Goal: Task Accomplishment & Management: Manage account settings

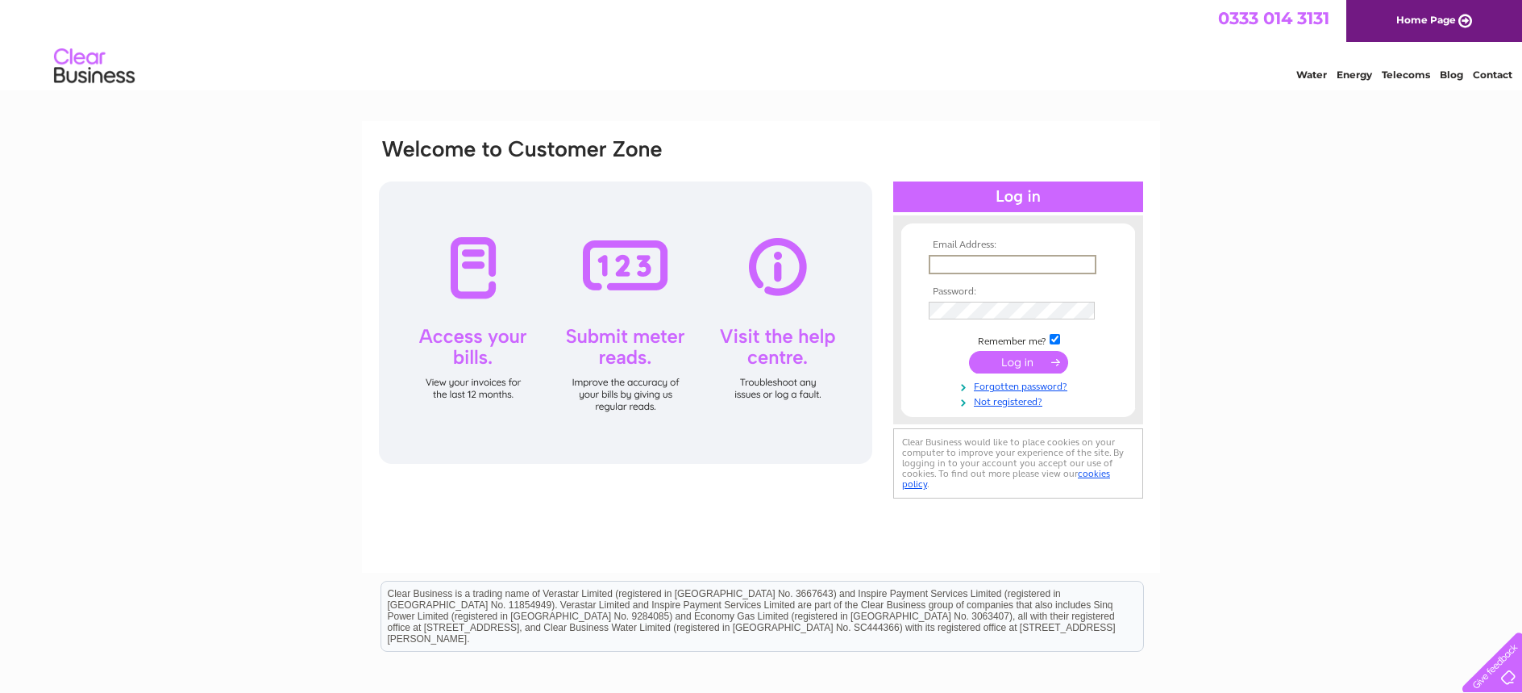
type input "marfan.shafiq@gmail.com"
drag, startPoint x: 999, startPoint y: 296, endPoint x: 1013, endPoint y: 365, distance: 70.8
click at [1013, 365] on input "submit" at bounding box center [1018, 360] width 99 height 23
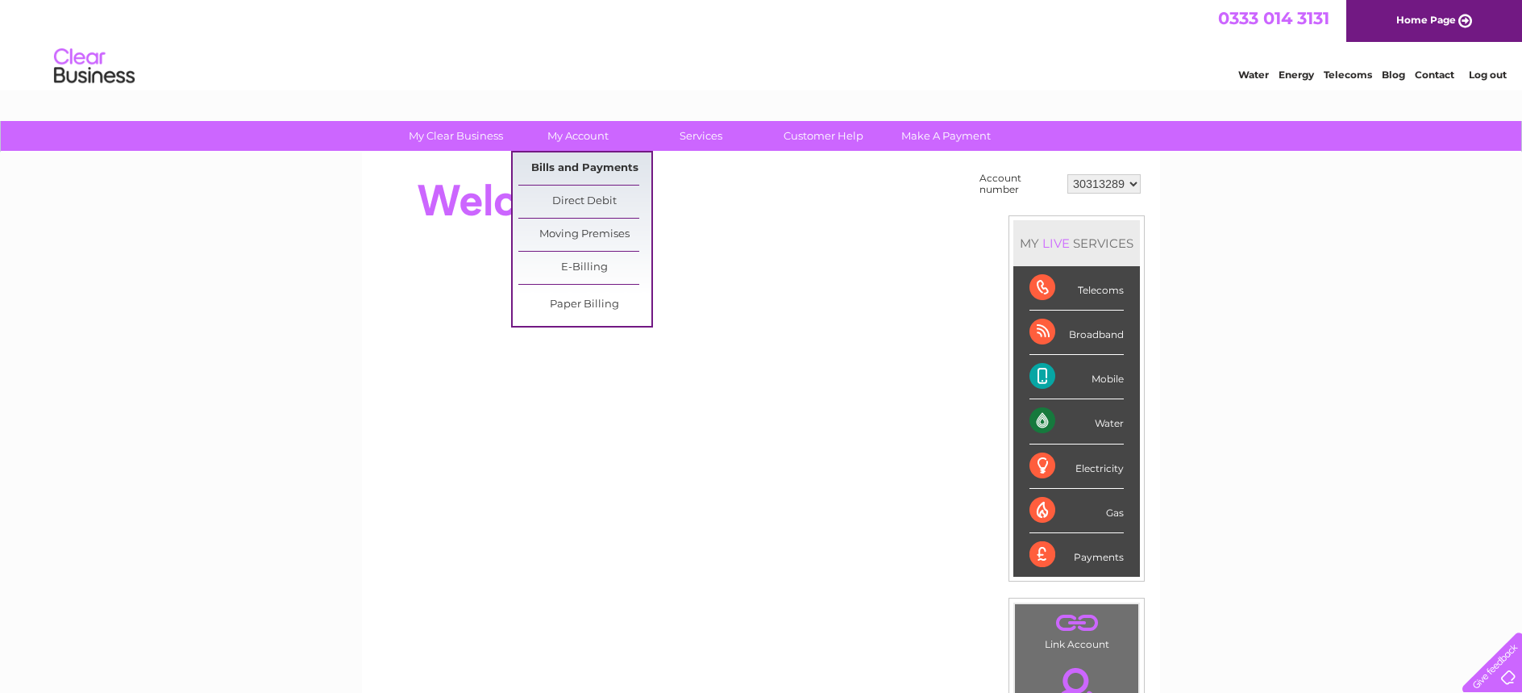
click at [606, 159] on link "Bills and Payments" at bounding box center [584, 168] width 133 height 32
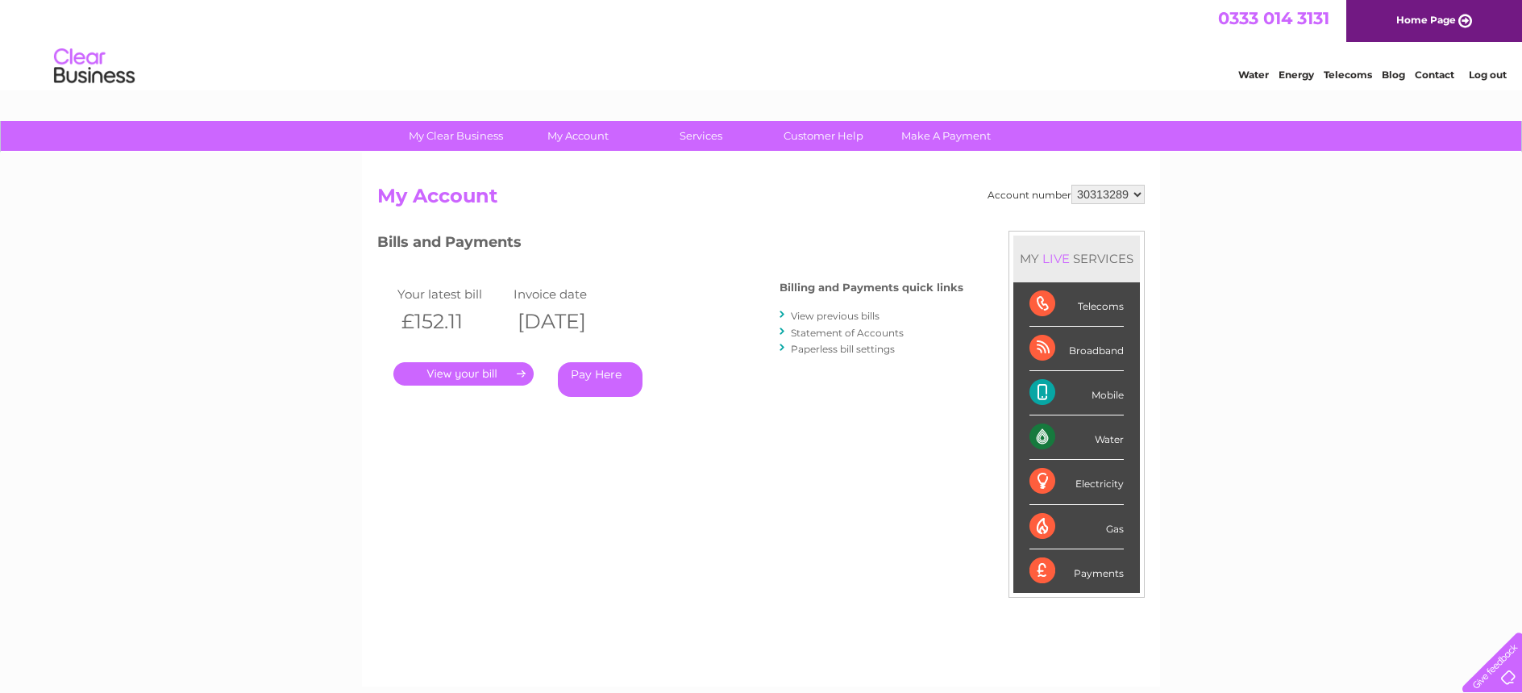
click at [464, 369] on link "." at bounding box center [463, 373] width 140 height 23
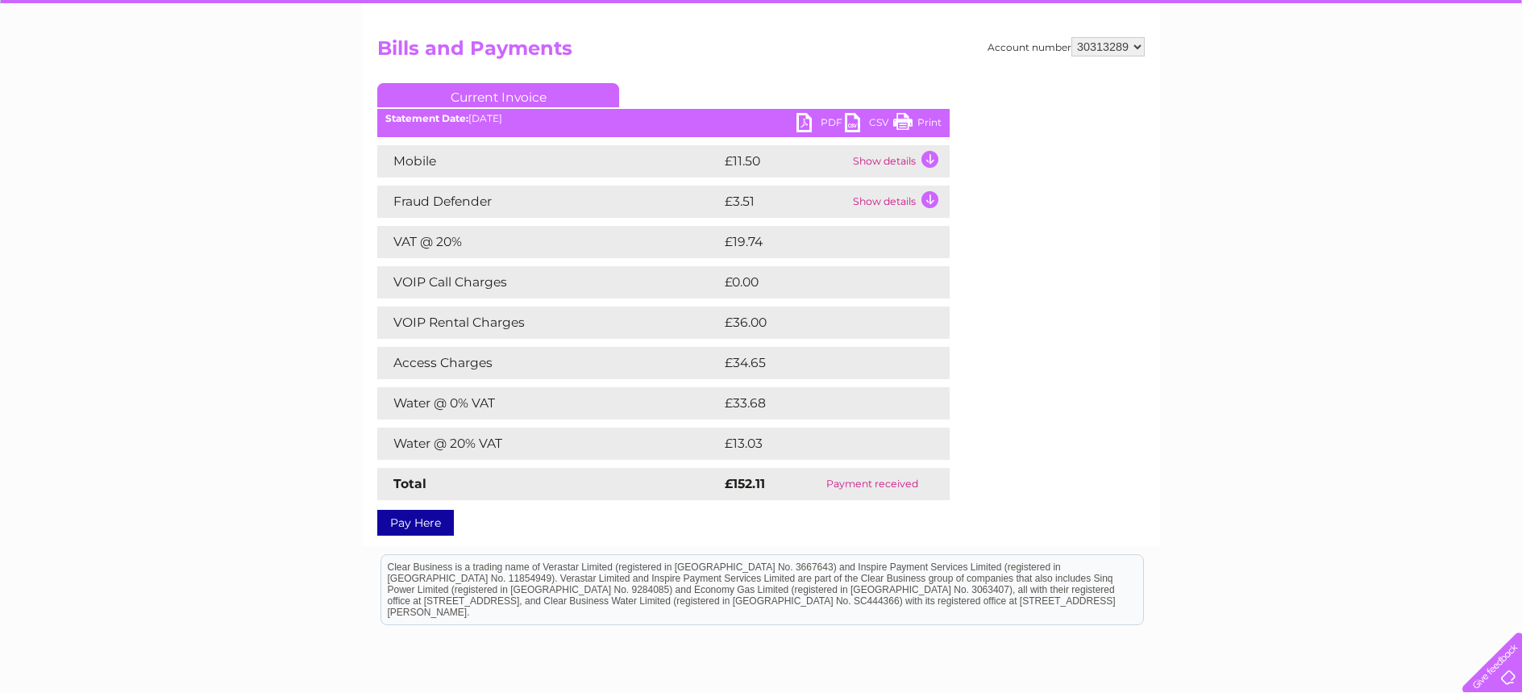
scroll to position [161, 0]
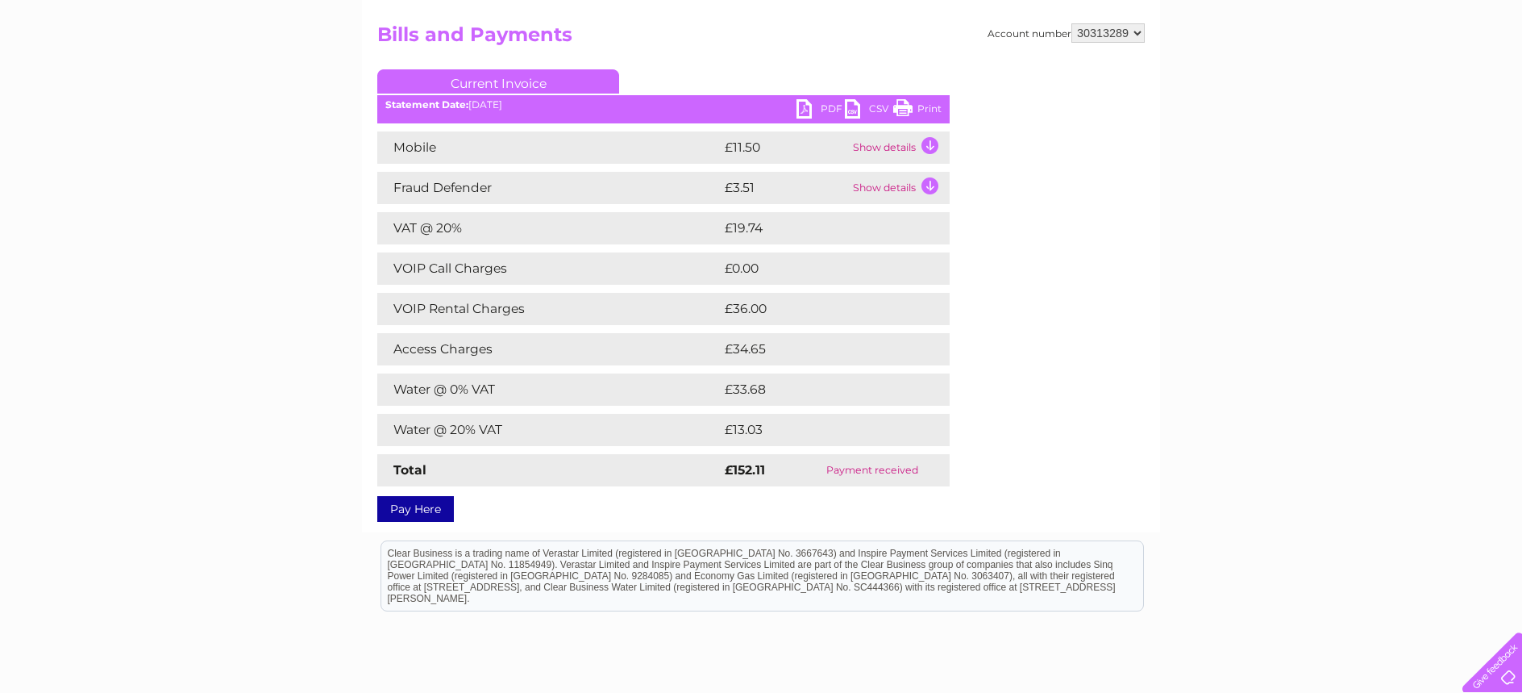
click at [803, 106] on link "PDF" at bounding box center [821, 110] width 48 height 23
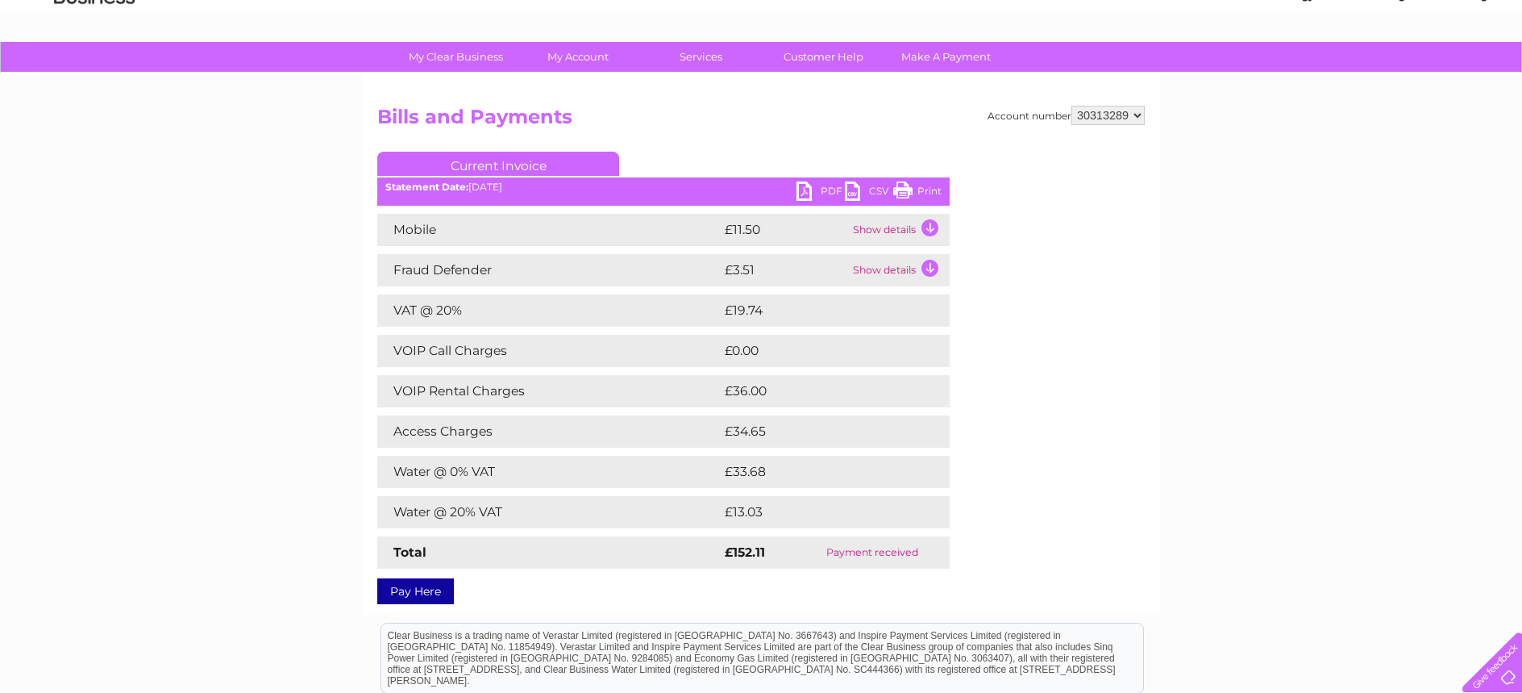
scroll to position [0, 0]
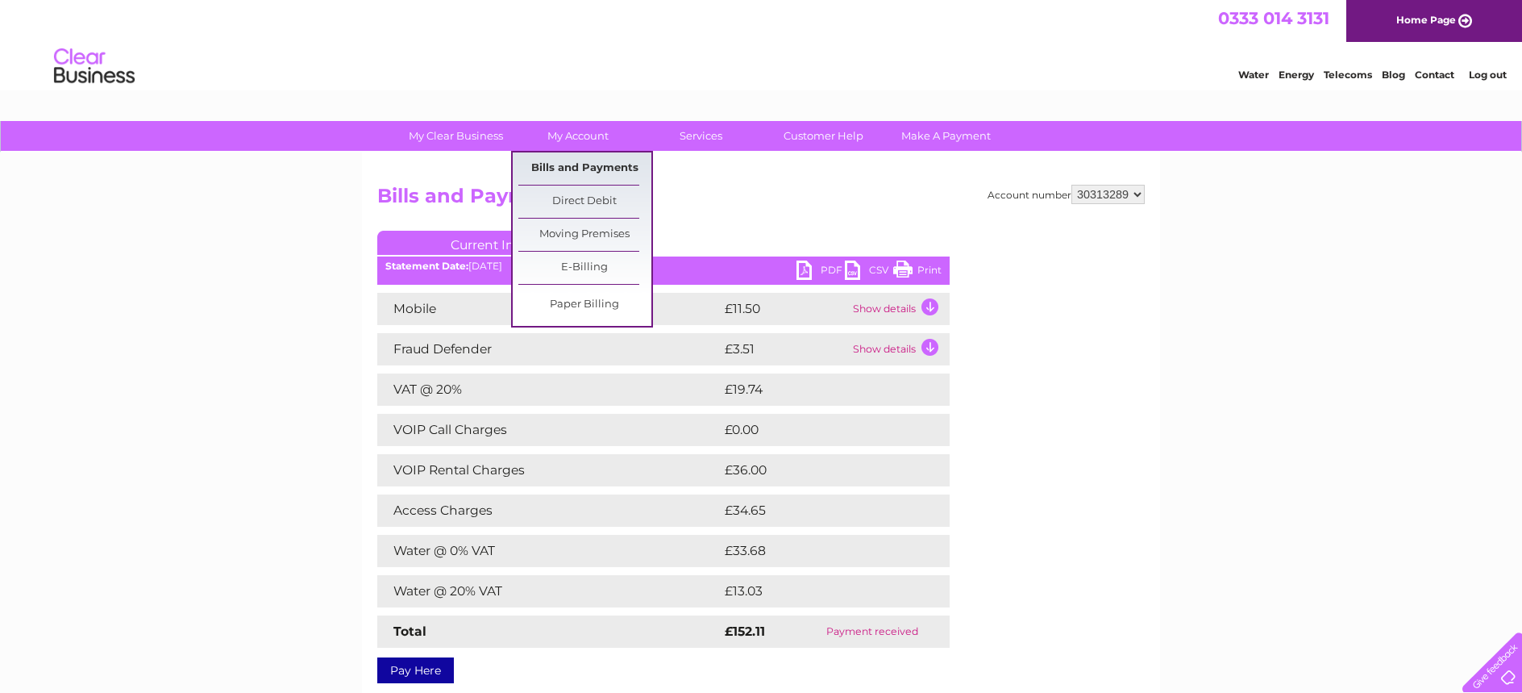
click at [618, 174] on link "Bills and Payments" at bounding box center [584, 168] width 133 height 32
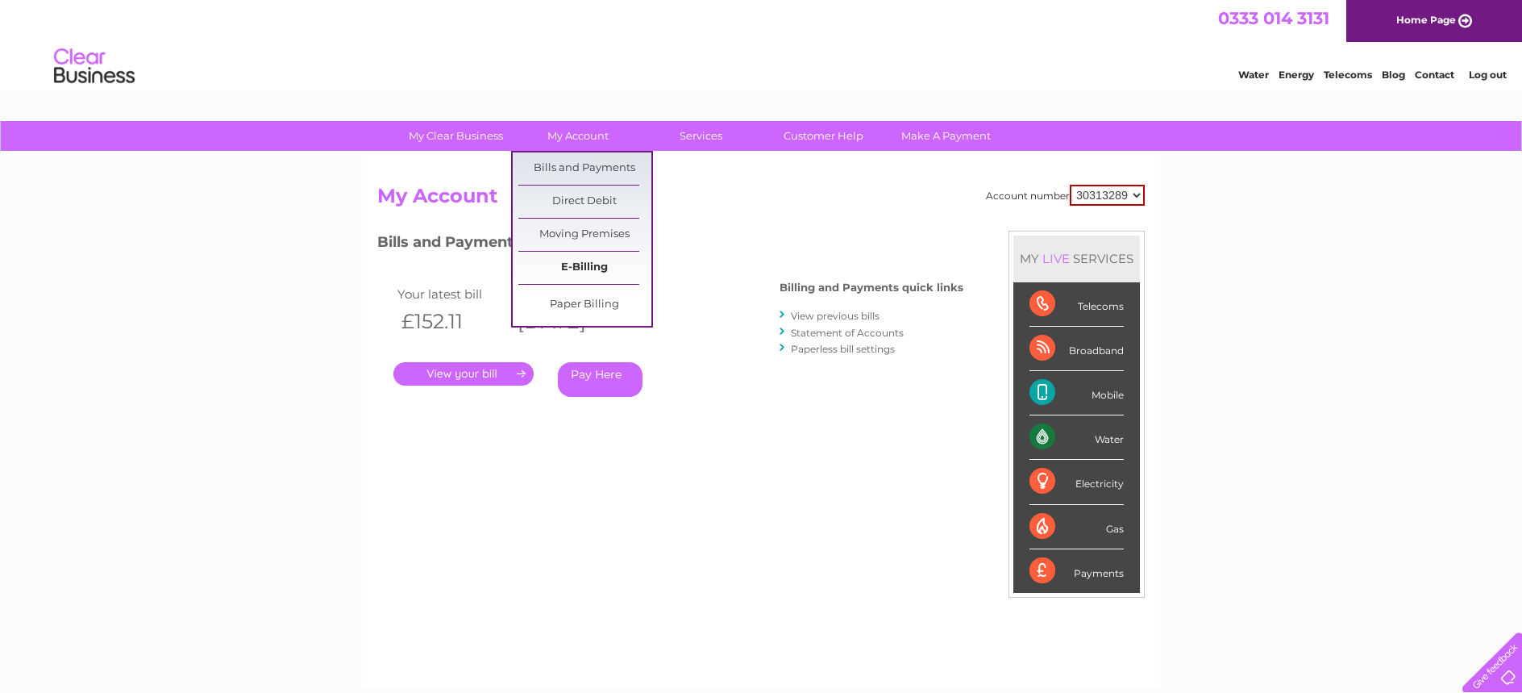
click at [584, 257] on link "E-Billing" at bounding box center [584, 268] width 133 height 32
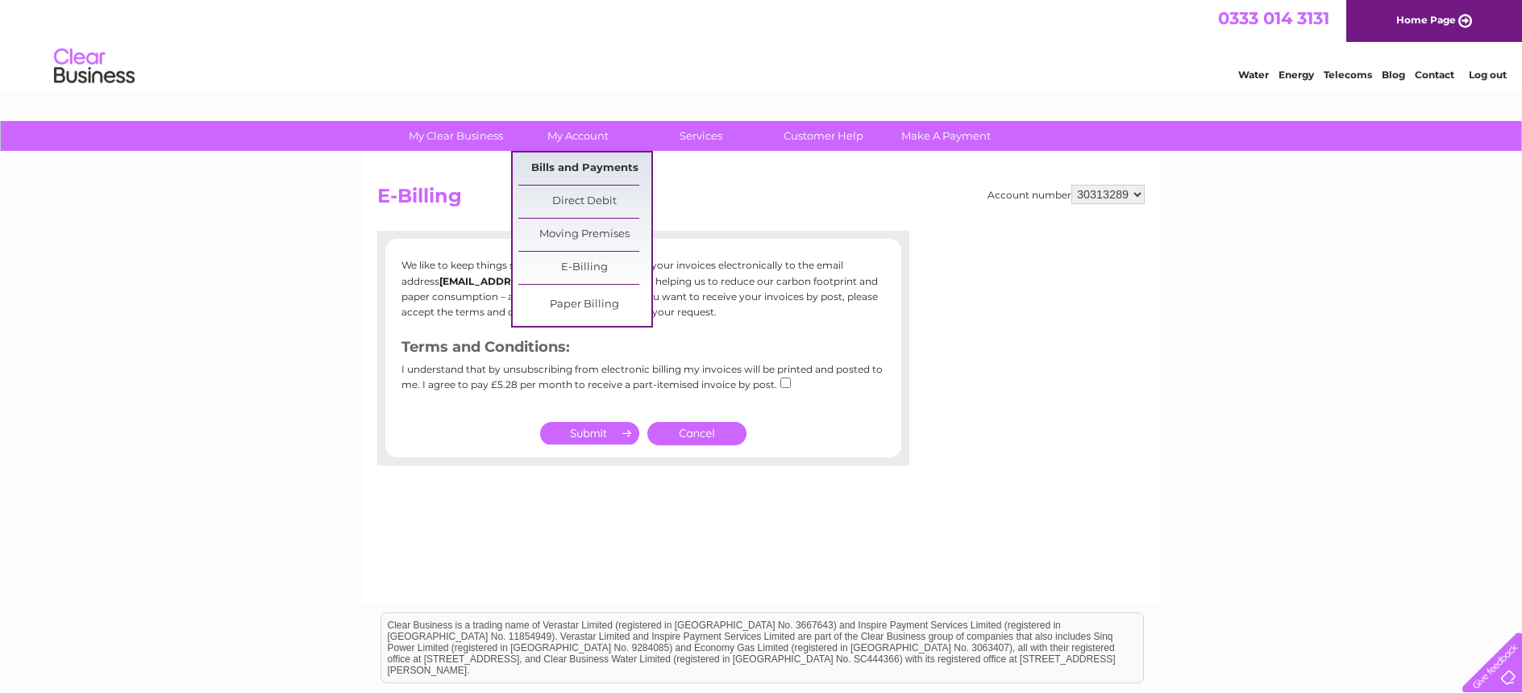
click at [605, 166] on link "Bills and Payments" at bounding box center [584, 168] width 133 height 32
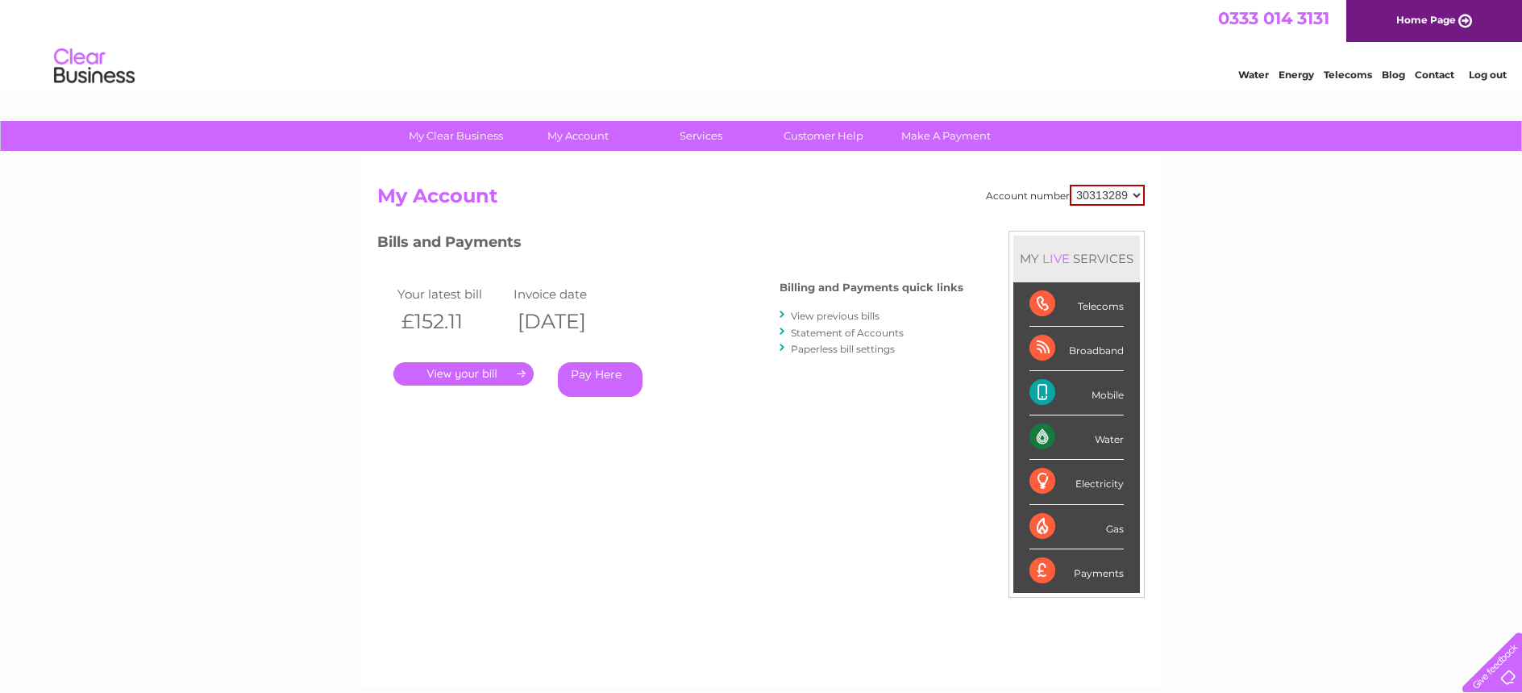
click at [859, 315] on link "View previous bills" at bounding box center [835, 316] width 89 height 12
